Goal: Check status: Check status

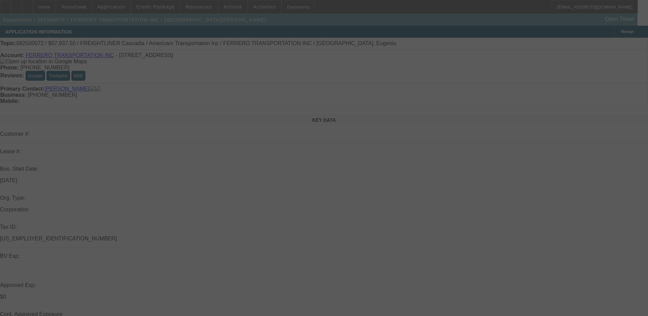
select select "0.1"
select select "0"
select select "0.1"
select select "0"
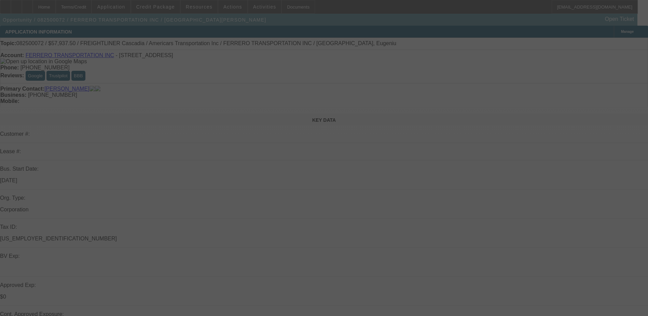
select select "0"
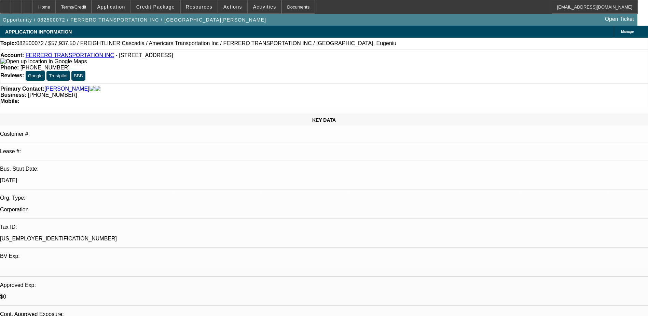
select select "1"
select select "6"
select select "1"
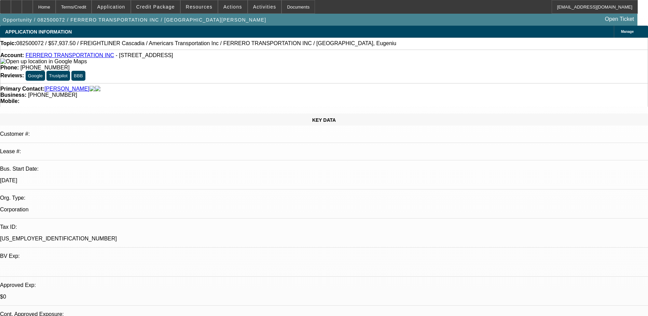
select select "6"
select select "1"
select select "6"
select select "1"
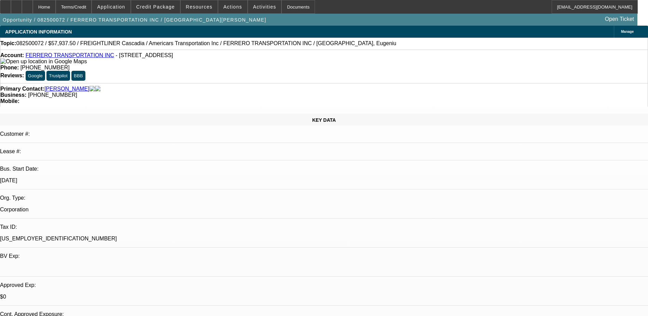
select select "1"
select select "6"
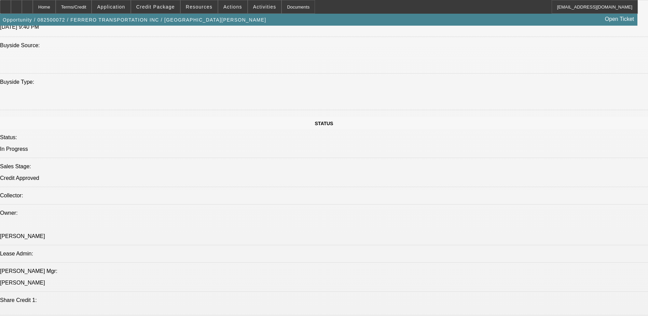
scroll to position [649, 0]
